Goal: Navigation & Orientation: Understand site structure

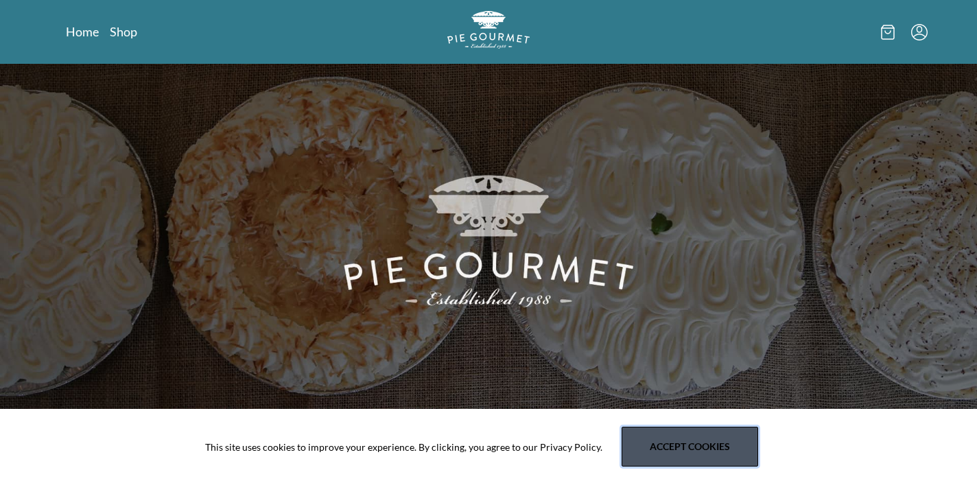
click at [639, 449] on button "Accept cookies" at bounding box center [690, 447] width 137 height 40
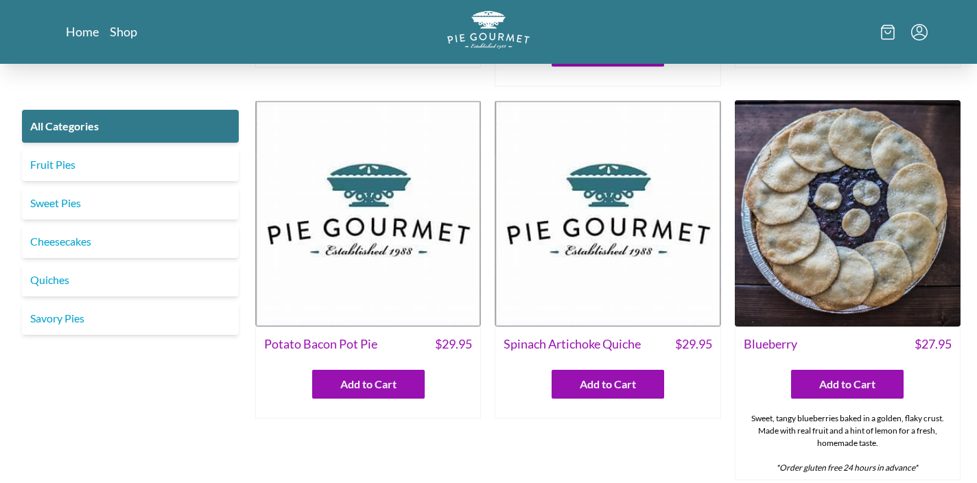
scroll to position [323, 0]
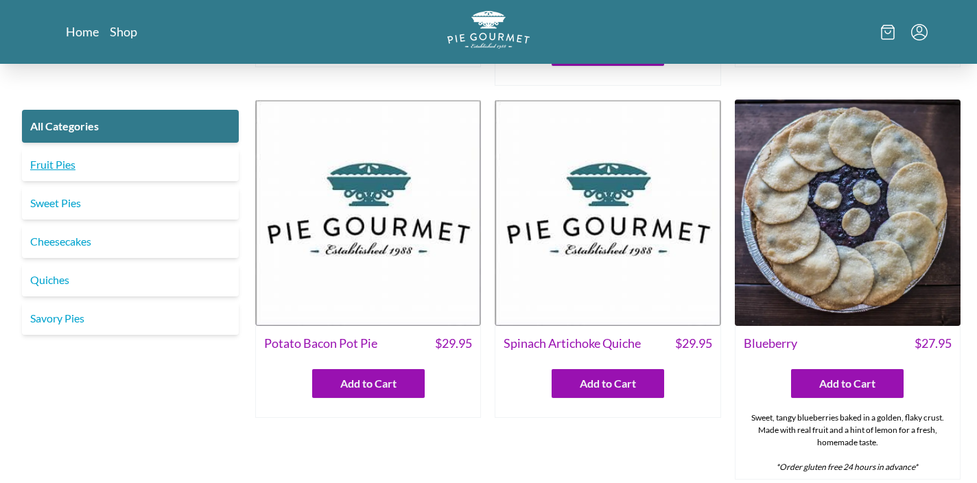
click at [102, 170] on link "Fruit Pies" at bounding box center [130, 164] width 217 height 33
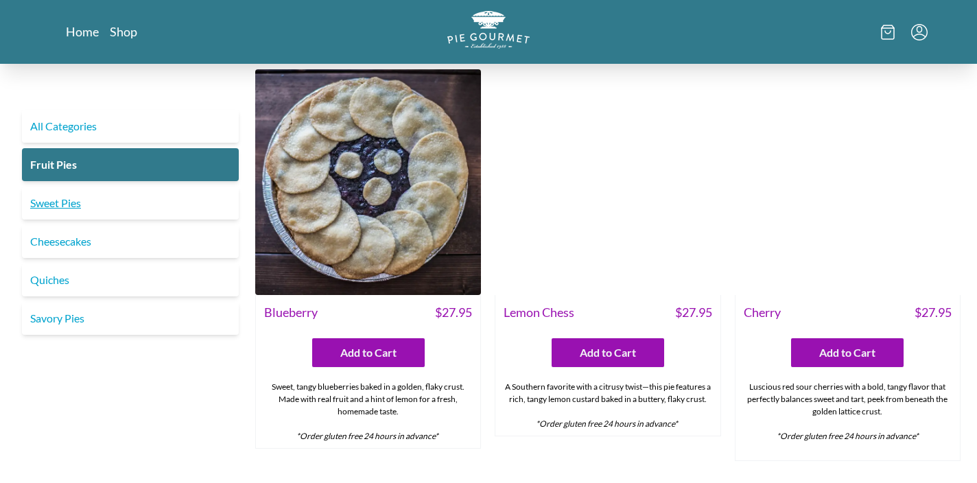
scroll to position [12, 0]
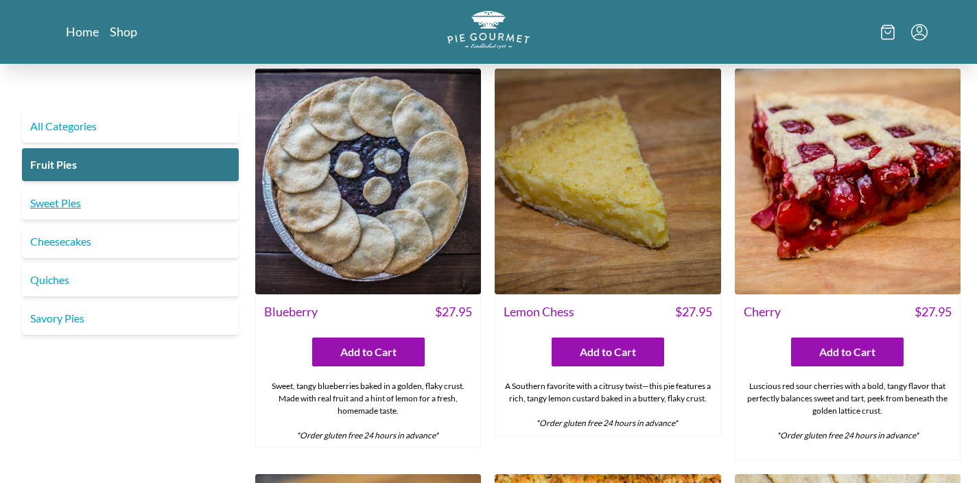
click at [65, 205] on link "Sweet Pies" at bounding box center [130, 203] width 217 height 33
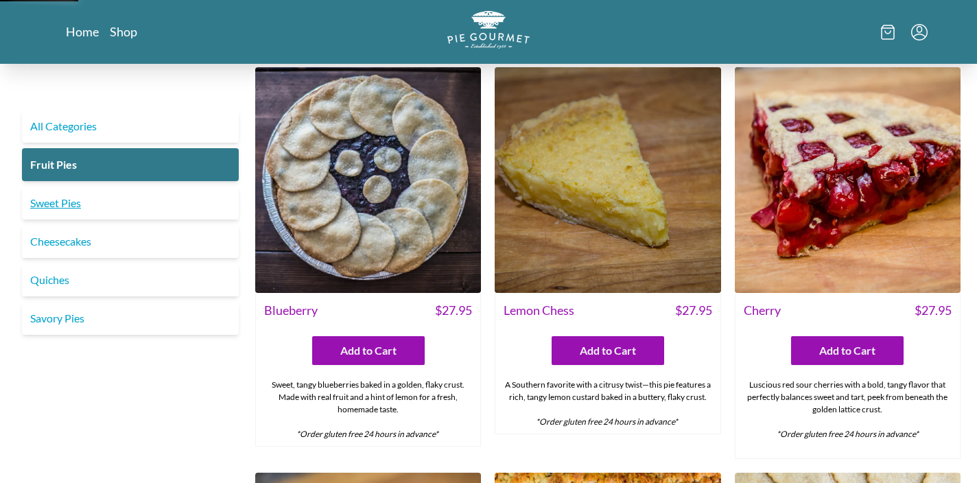
scroll to position [14, 1]
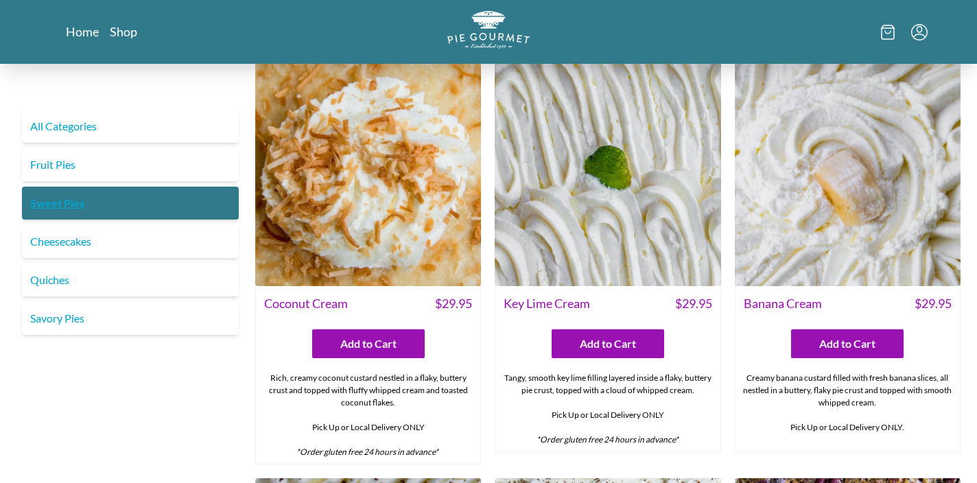
scroll to position [20, 0]
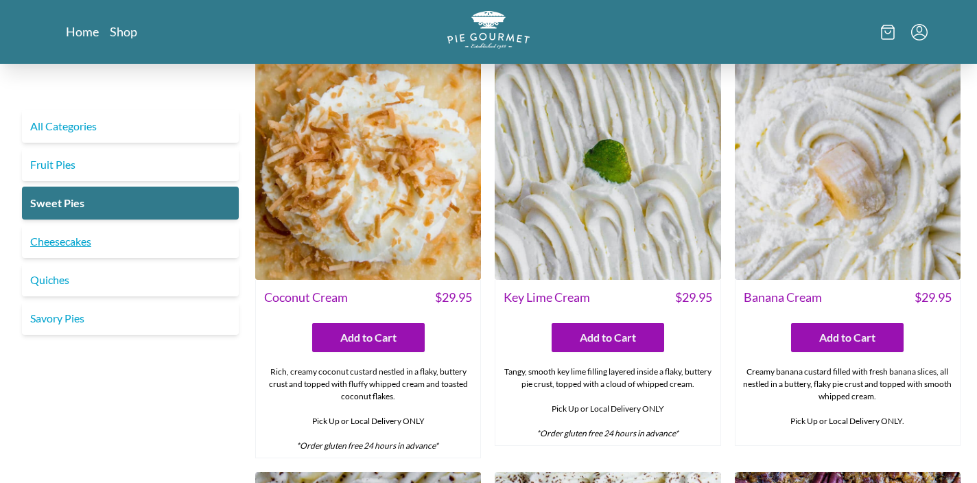
click at [65, 243] on link "Cheesecakes" at bounding box center [130, 241] width 217 height 33
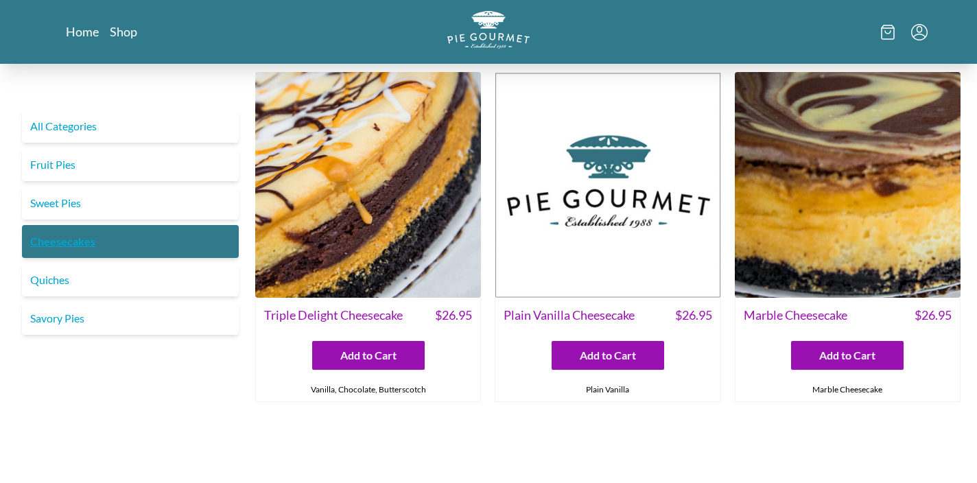
scroll to position [9, 1]
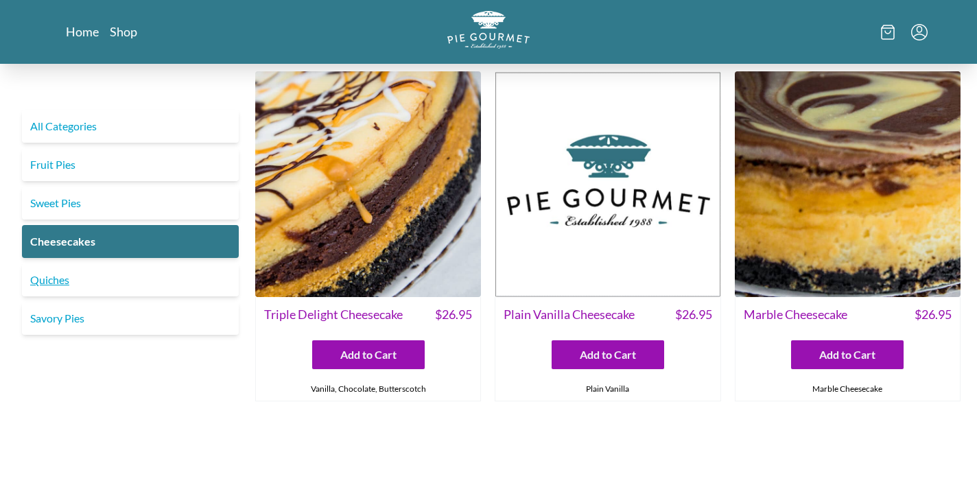
click at [66, 279] on link "Quiches" at bounding box center [130, 280] width 217 height 33
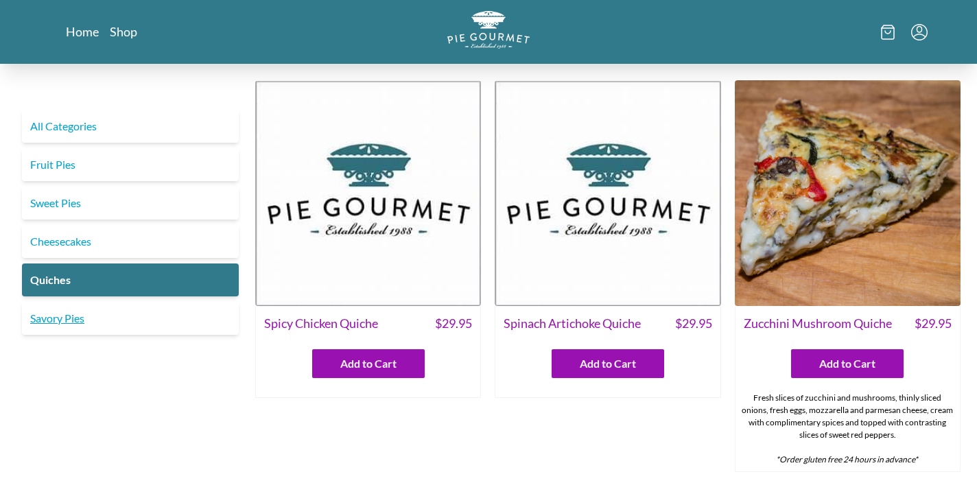
scroll to position [3, 0]
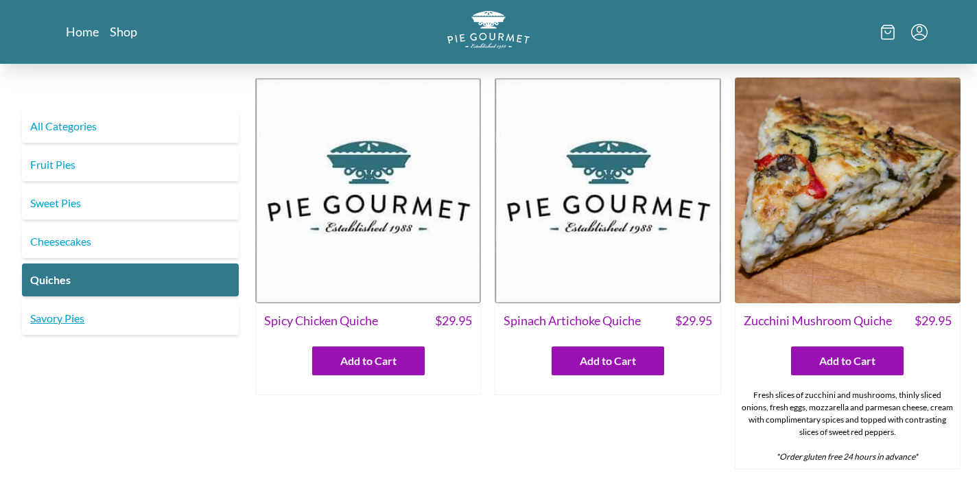
click at [75, 319] on link "Savory Pies" at bounding box center [130, 318] width 217 height 33
